Goal: Find specific page/section: Find specific page/section

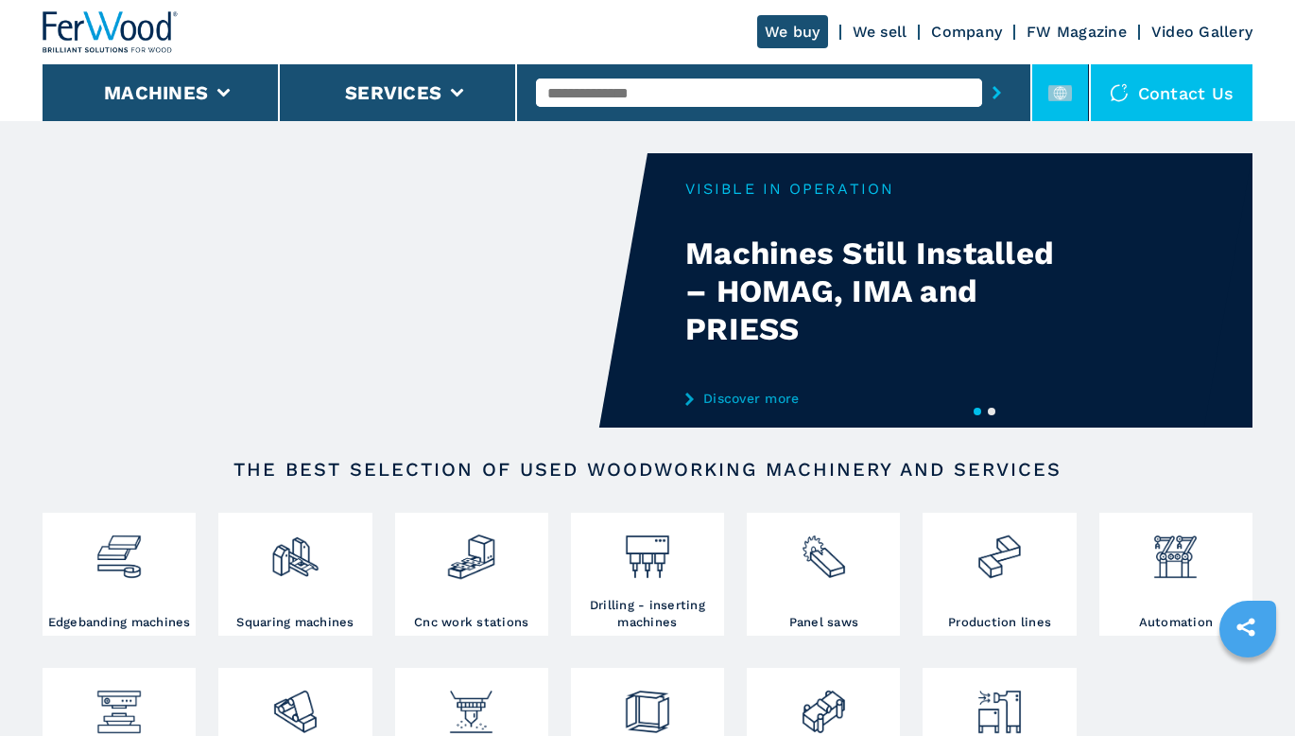
click at [1067, 91] on icon at bounding box center [1059, 92] width 13 height 13
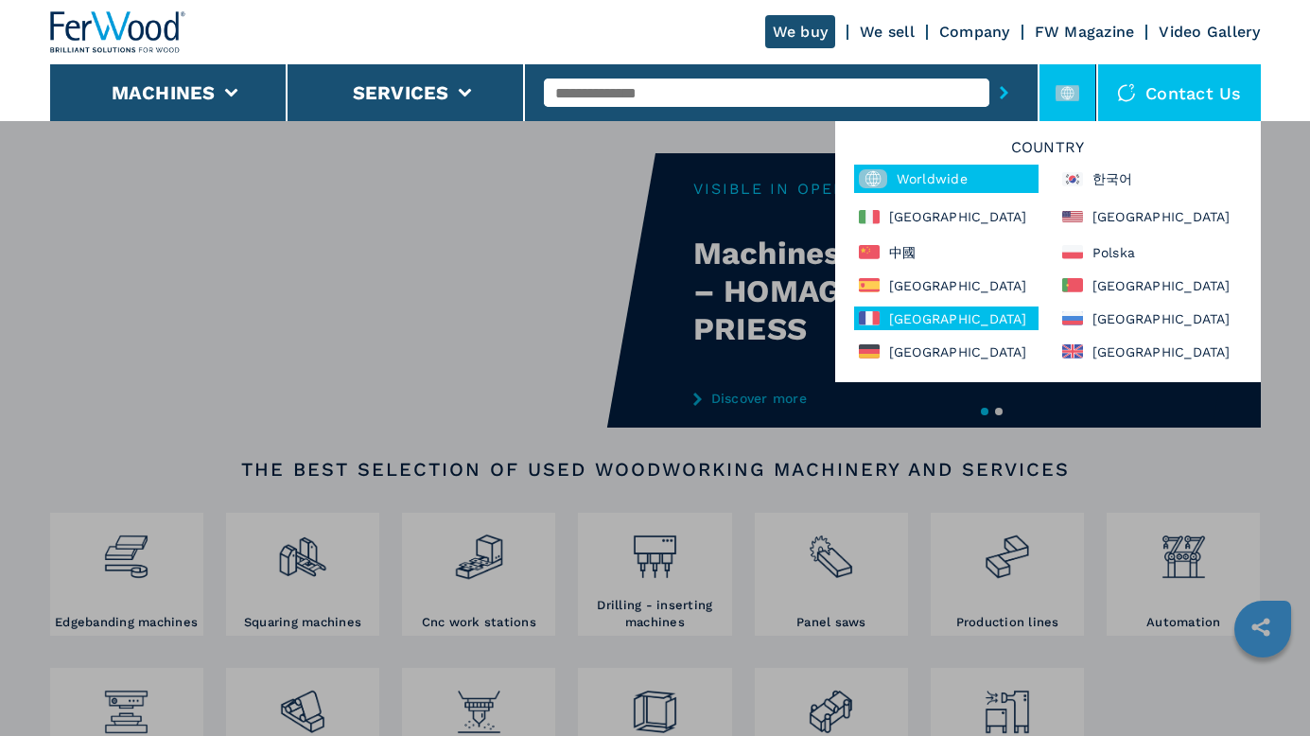
click at [954, 320] on div "France" at bounding box center [946, 318] width 184 height 24
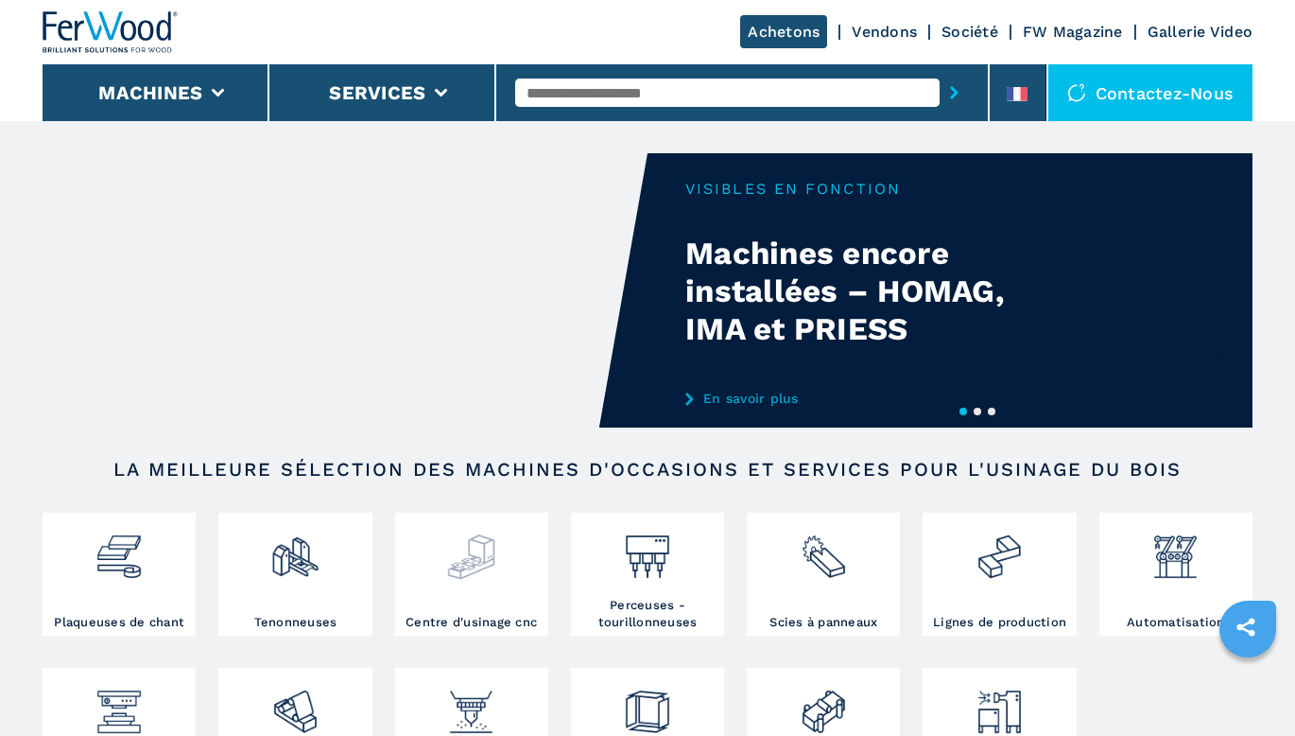
click at [480, 592] on div at bounding box center [472, 565] width 144 height 96
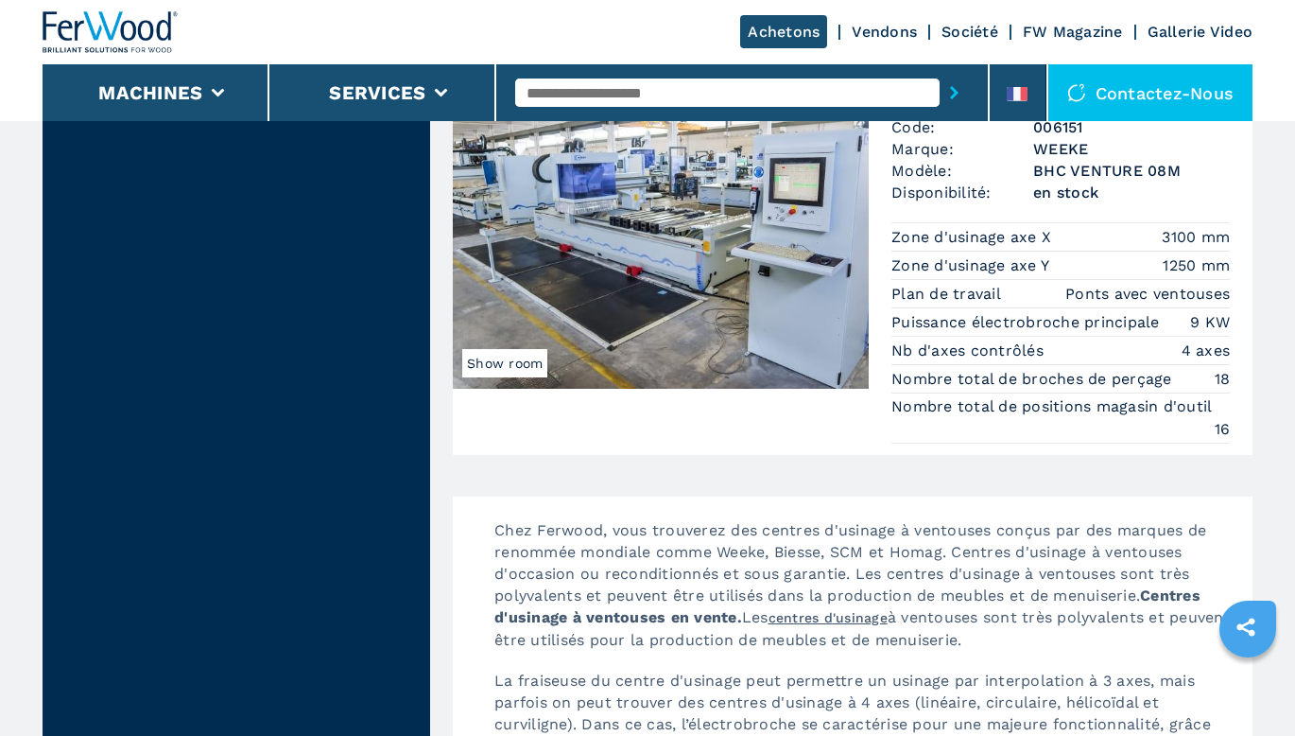
scroll to position [3688, 0]
